Goal: Transaction & Acquisition: Subscribe to service/newsletter

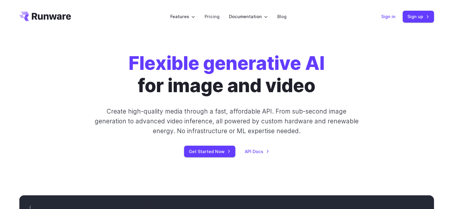
click at [389, 18] on link "Sign in" at bounding box center [388, 16] width 14 height 7
click at [410, 14] on link "Sign up" at bounding box center [418, 17] width 31 height 12
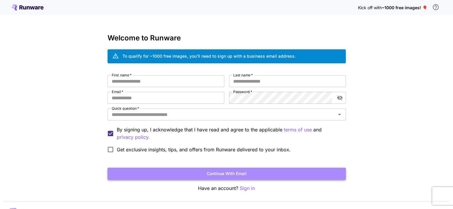
click at [250, 173] on button "Continue with email" at bounding box center [226, 174] width 238 height 12
